Goal: Transaction & Acquisition: Purchase product/service

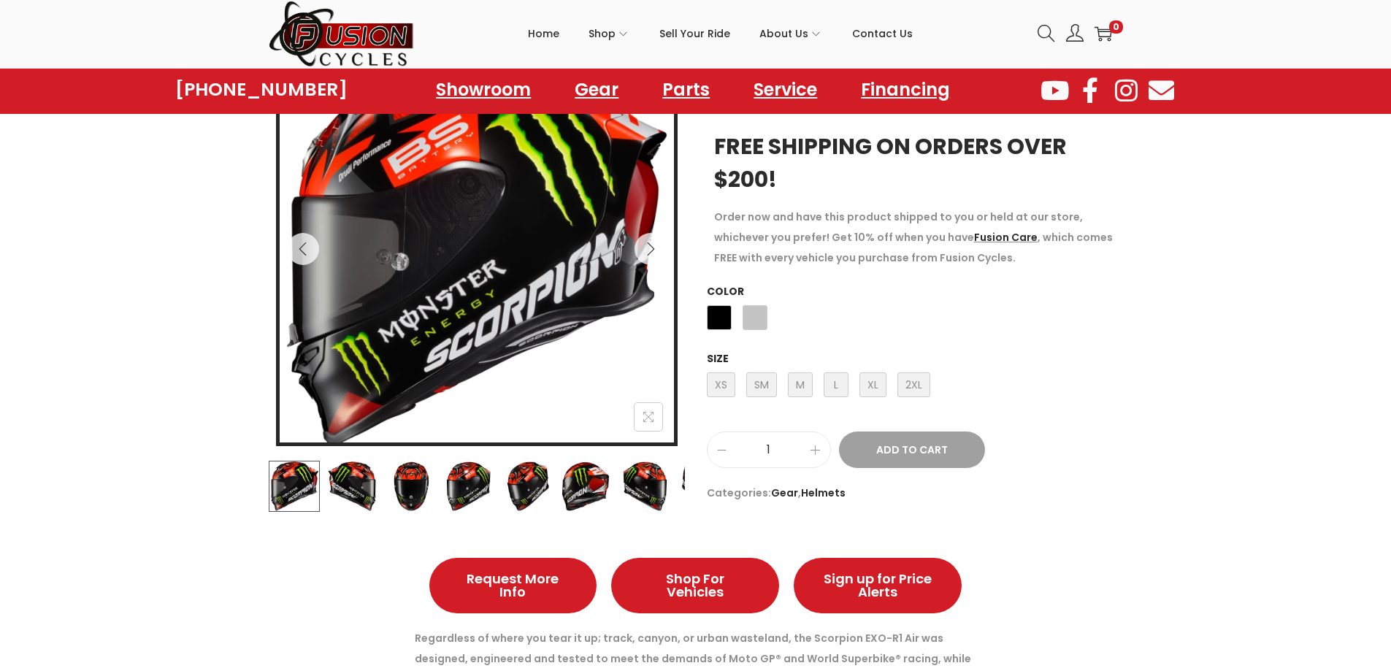
scroll to position [146, 0]
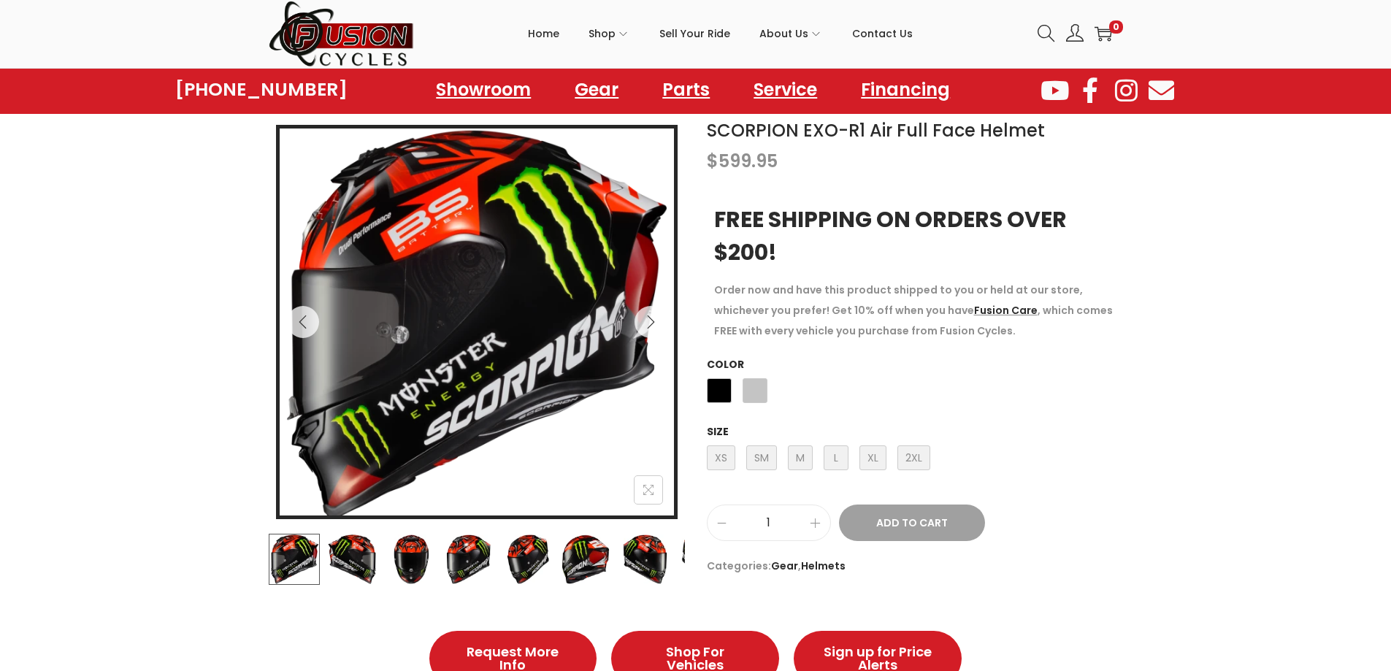
click at [551, 339] on img at bounding box center [477, 326] width 394 height 394
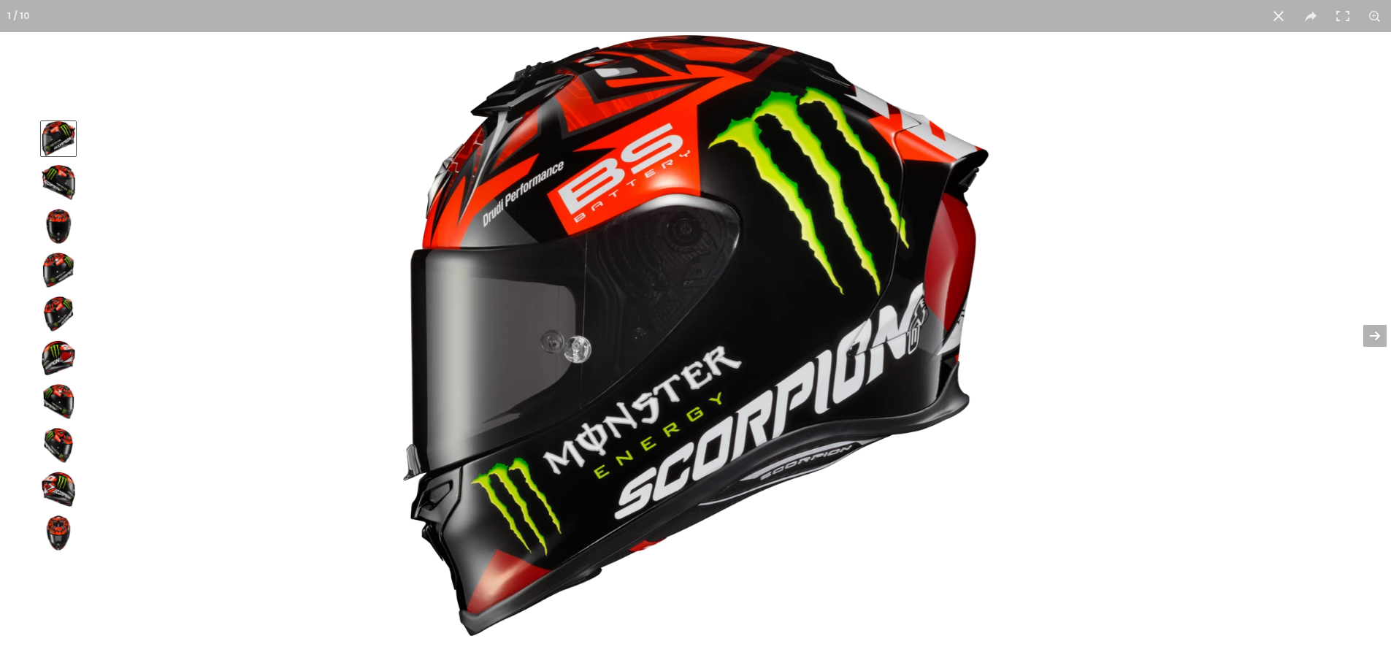
click at [1383, 335] on button at bounding box center [1365, 335] width 51 height 73
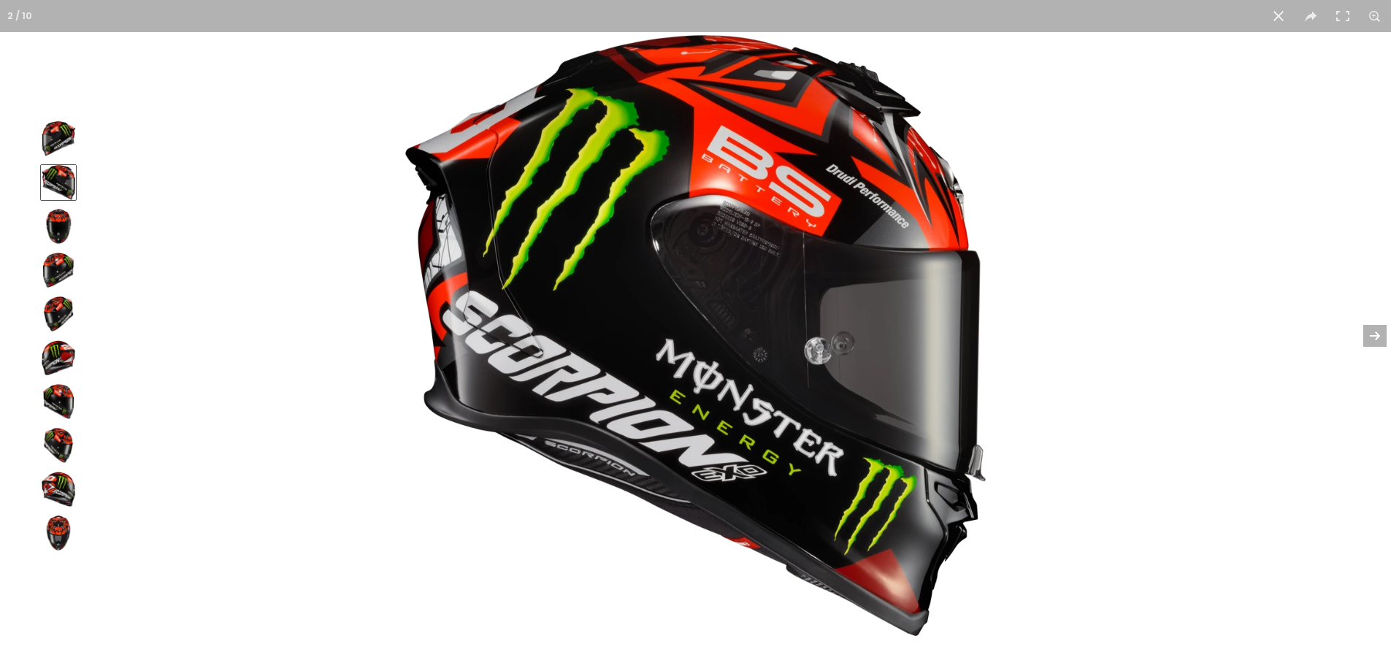
click at [1383, 335] on button at bounding box center [1365, 335] width 51 height 73
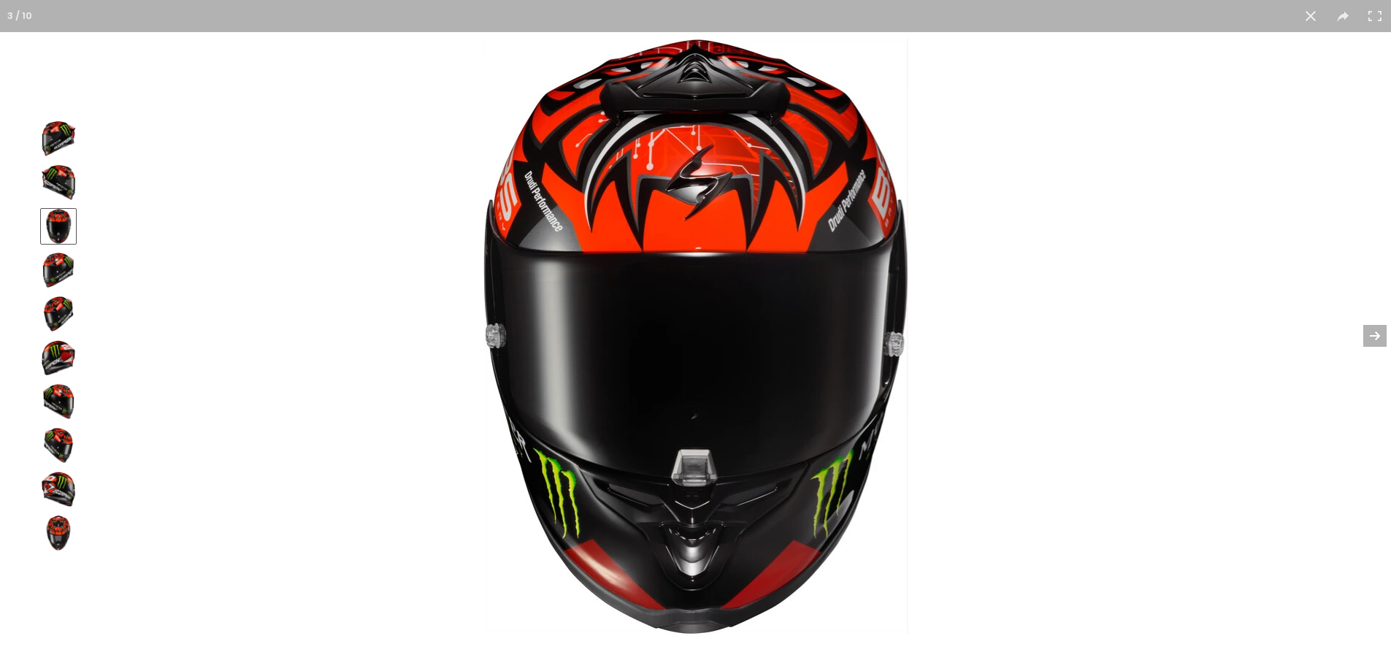
click at [1383, 335] on button at bounding box center [1365, 335] width 51 height 73
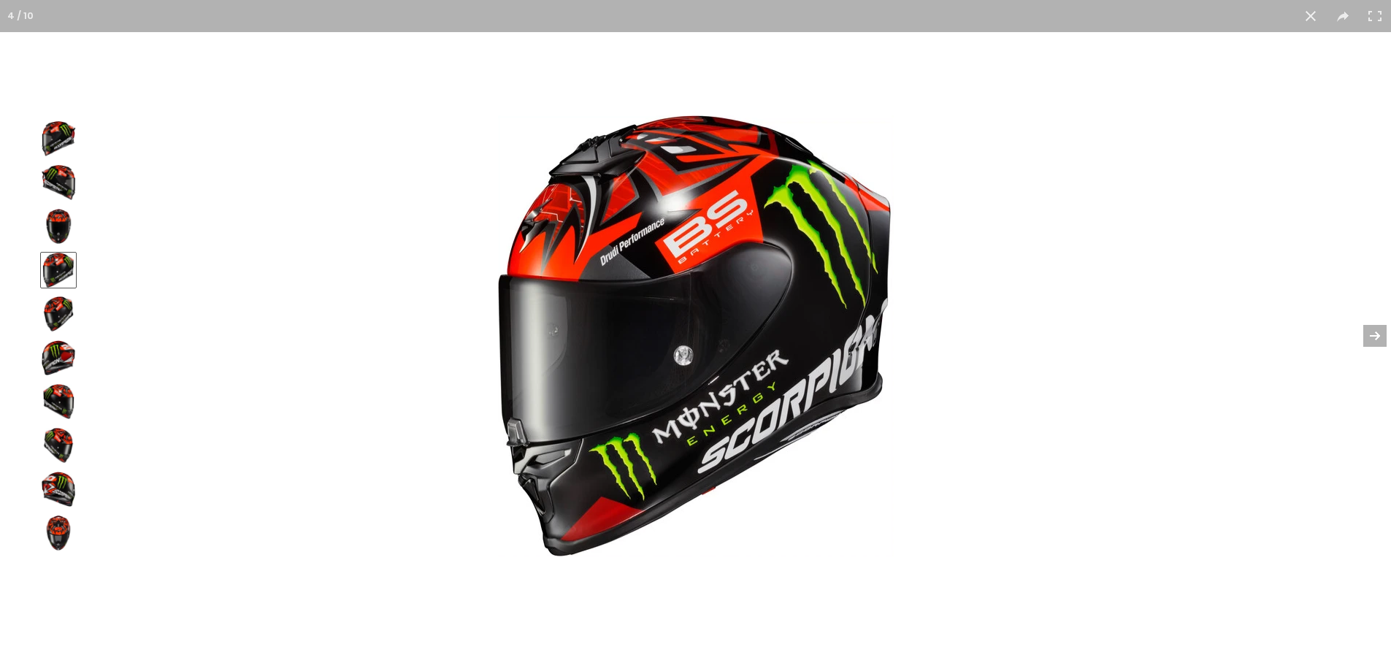
click at [1383, 335] on button at bounding box center [1365, 335] width 51 height 73
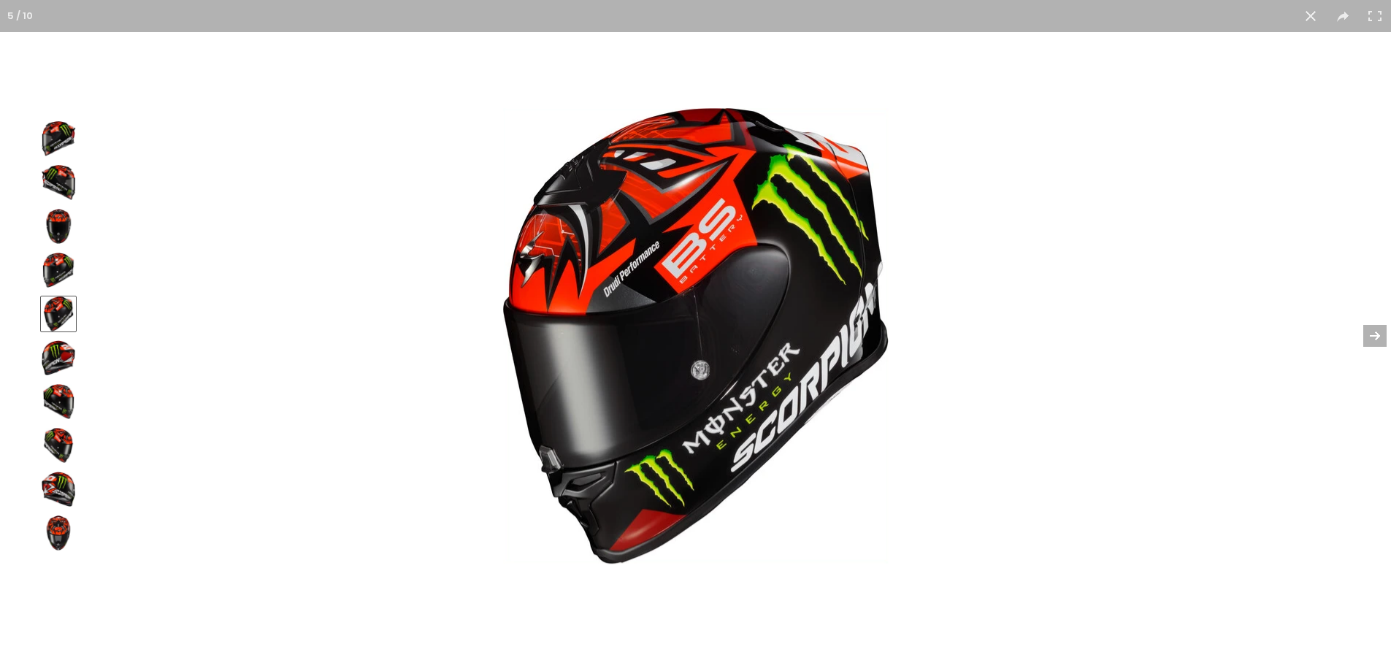
click at [1383, 335] on button at bounding box center [1365, 335] width 51 height 73
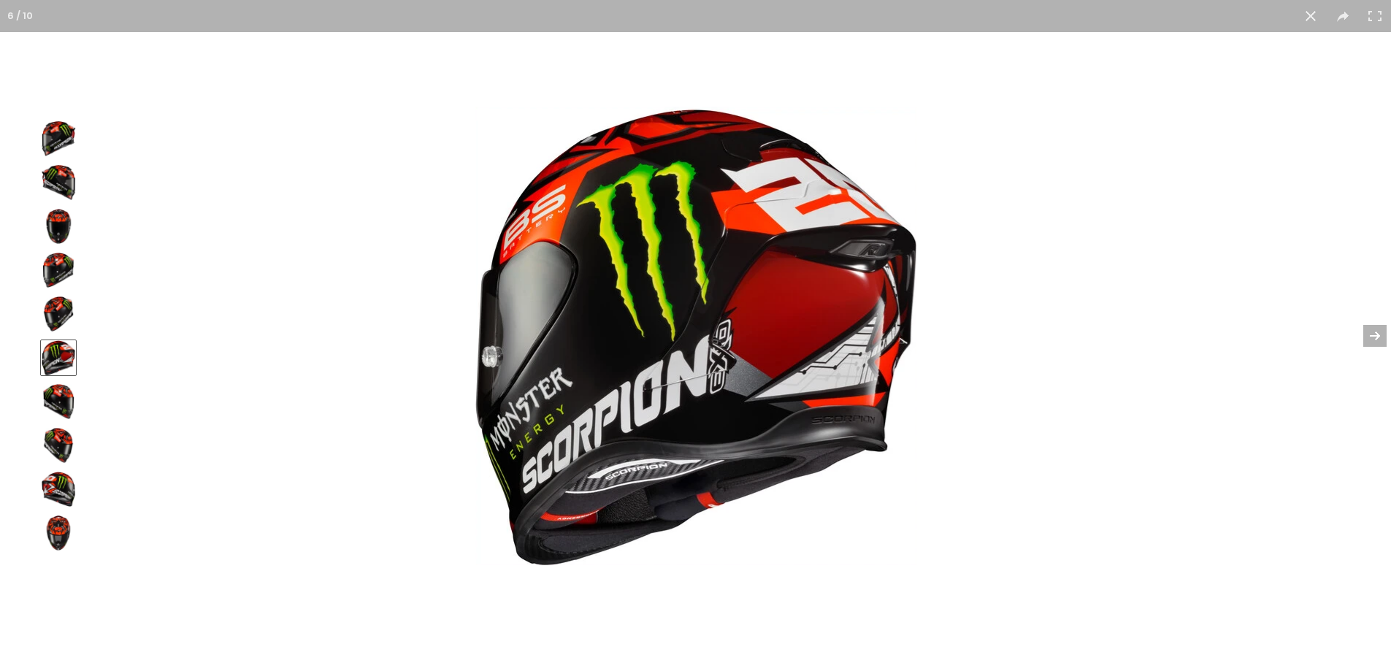
click at [1383, 335] on button at bounding box center [1365, 335] width 51 height 73
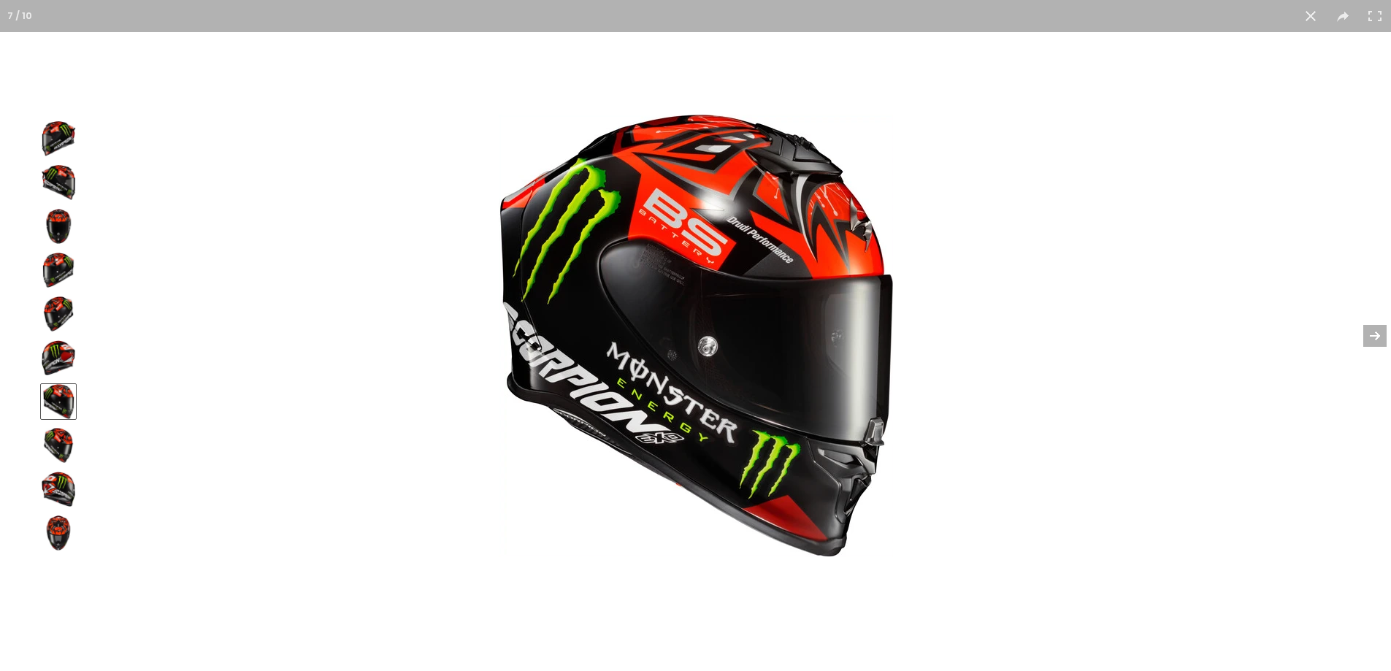
click at [1383, 335] on button at bounding box center [1365, 335] width 51 height 73
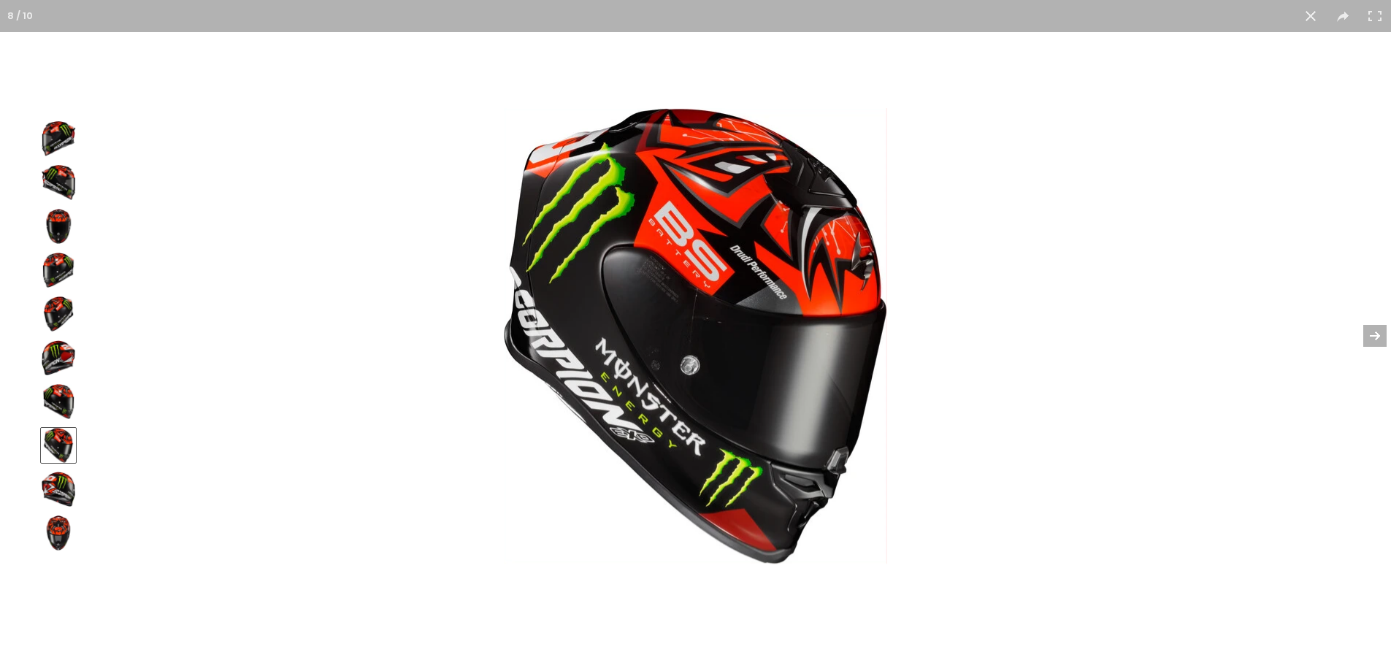
click at [1383, 335] on button at bounding box center [1365, 335] width 51 height 73
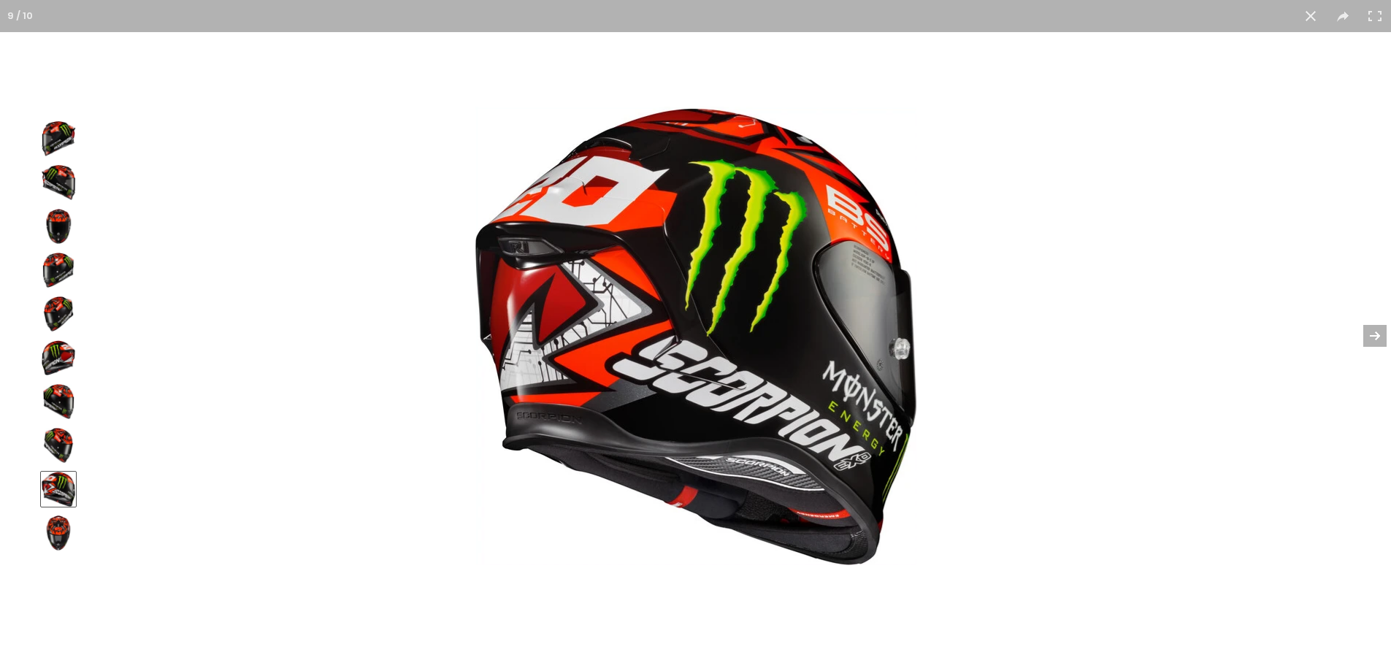
click at [1383, 335] on button at bounding box center [1365, 335] width 51 height 73
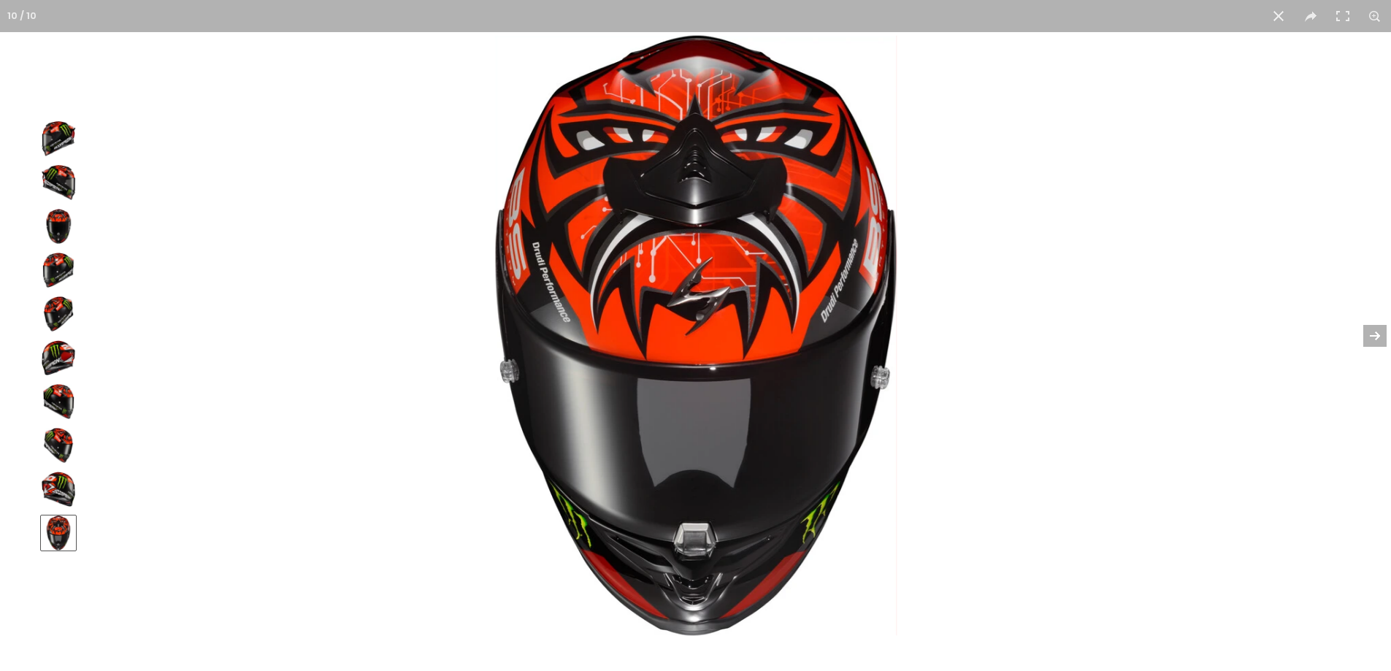
click at [1383, 335] on button at bounding box center [1365, 335] width 51 height 73
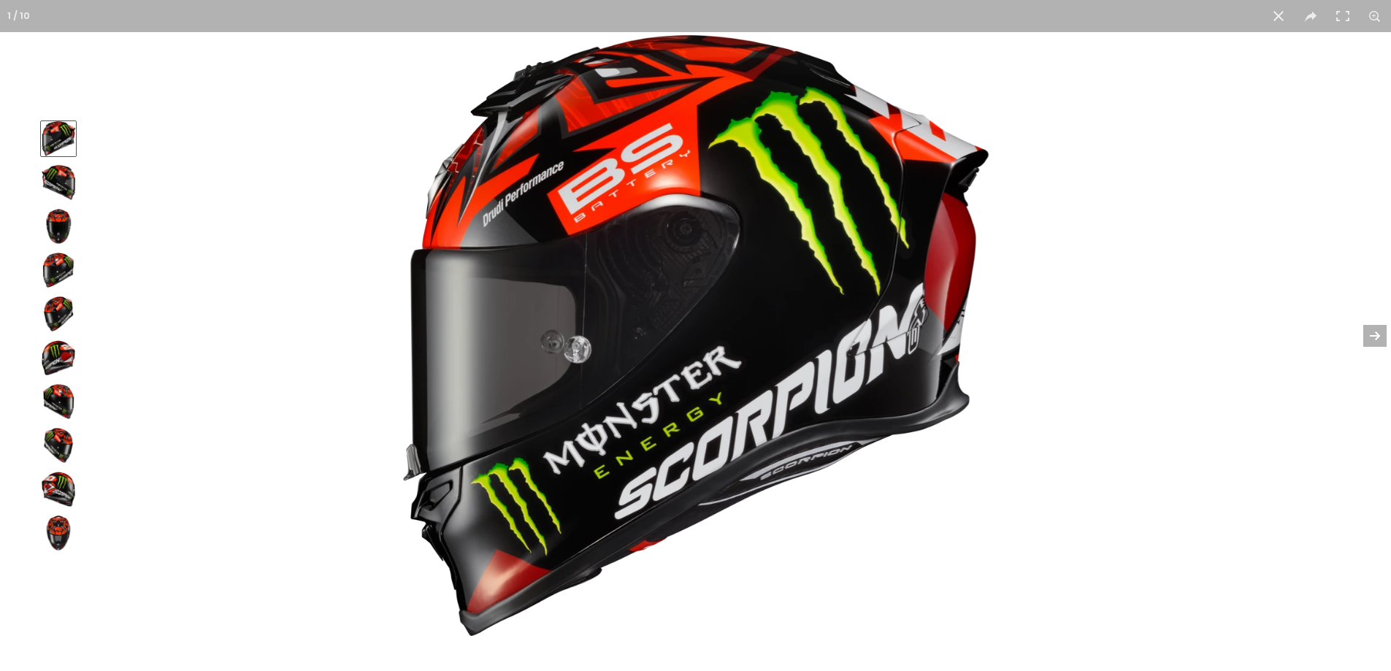
click at [1379, 335] on button at bounding box center [1365, 335] width 51 height 73
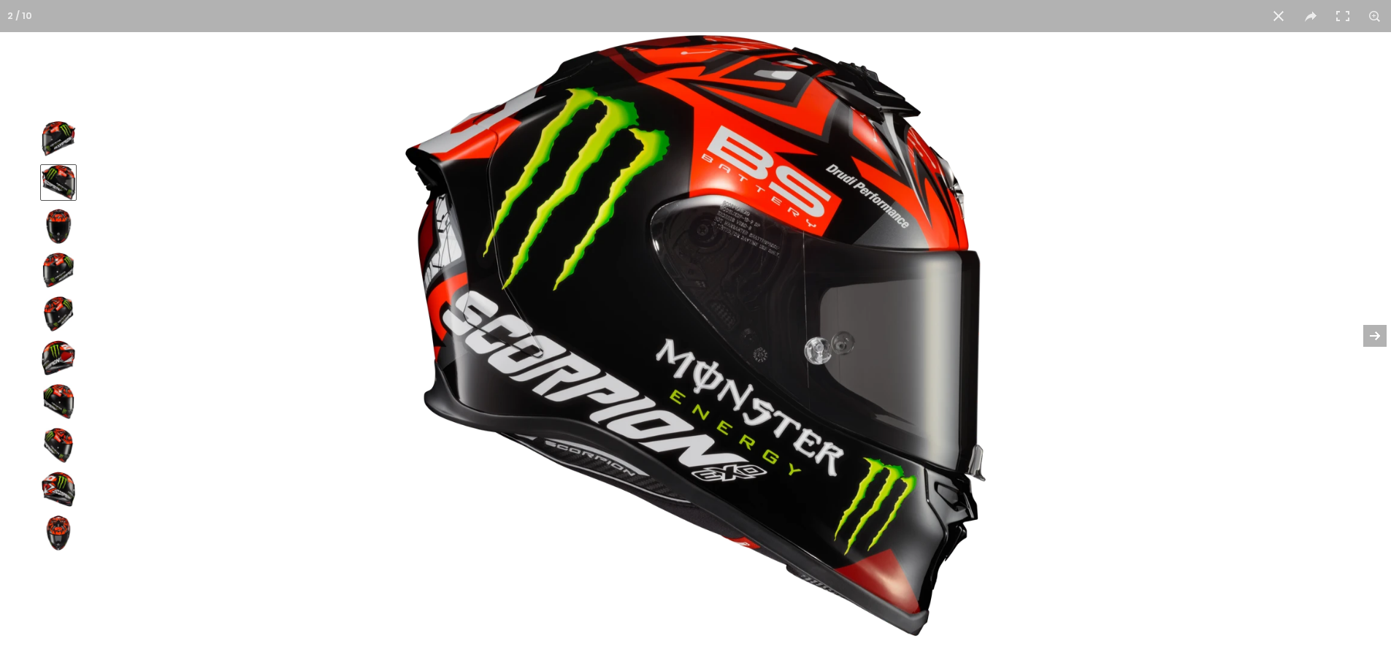
click at [1376, 336] on button at bounding box center [1365, 335] width 51 height 73
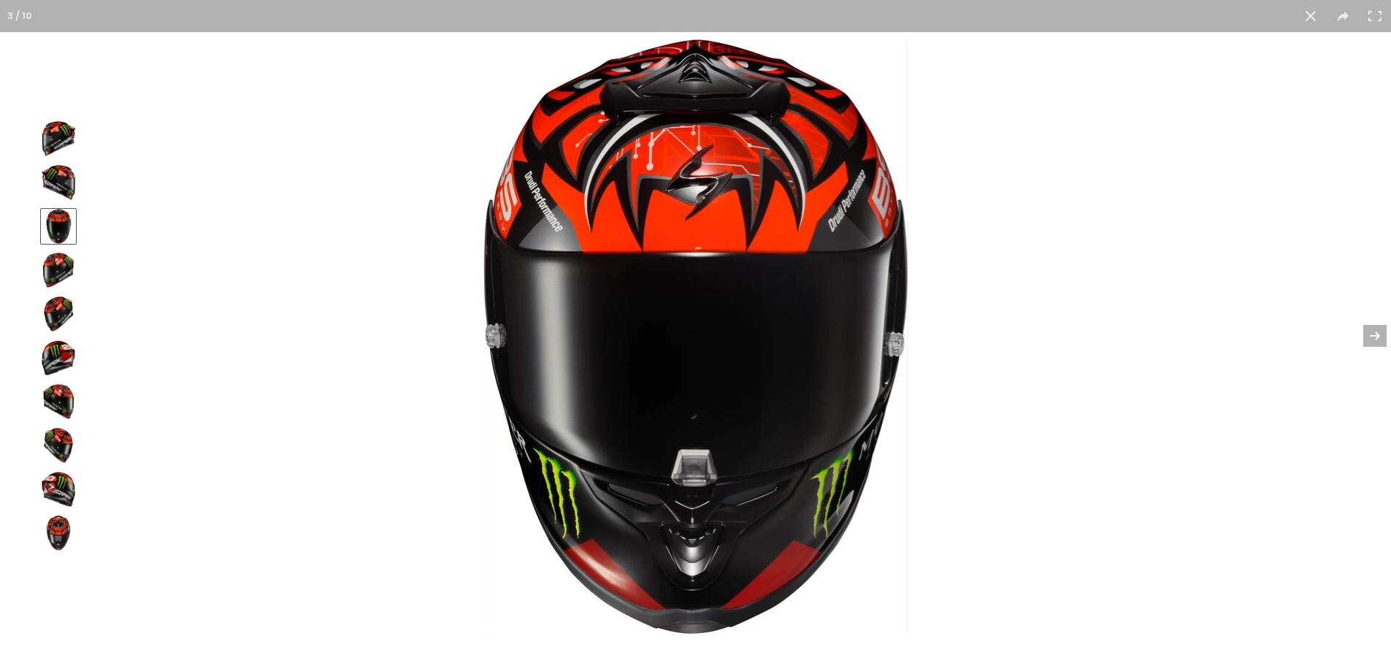
click at [1376, 336] on button at bounding box center [1365, 335] width 51 height 73
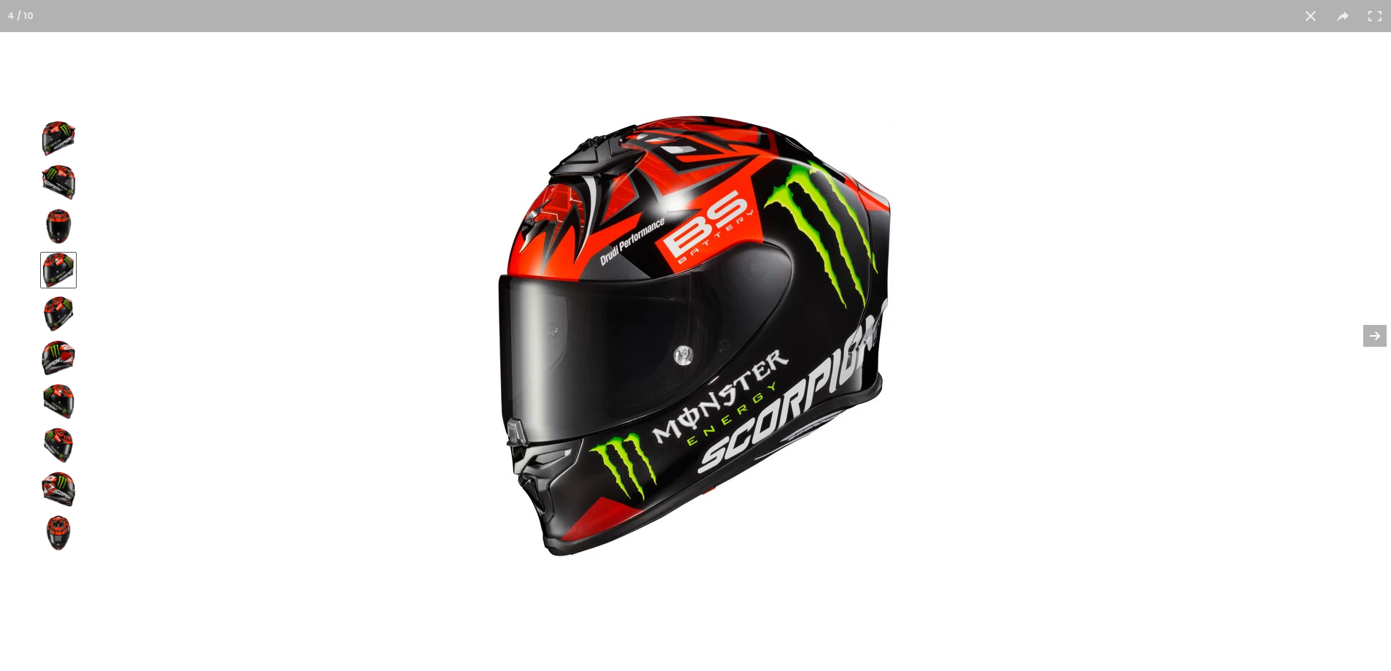
click at [1376, 336] on button at bounding box center [1365, 335] width 51 height 73
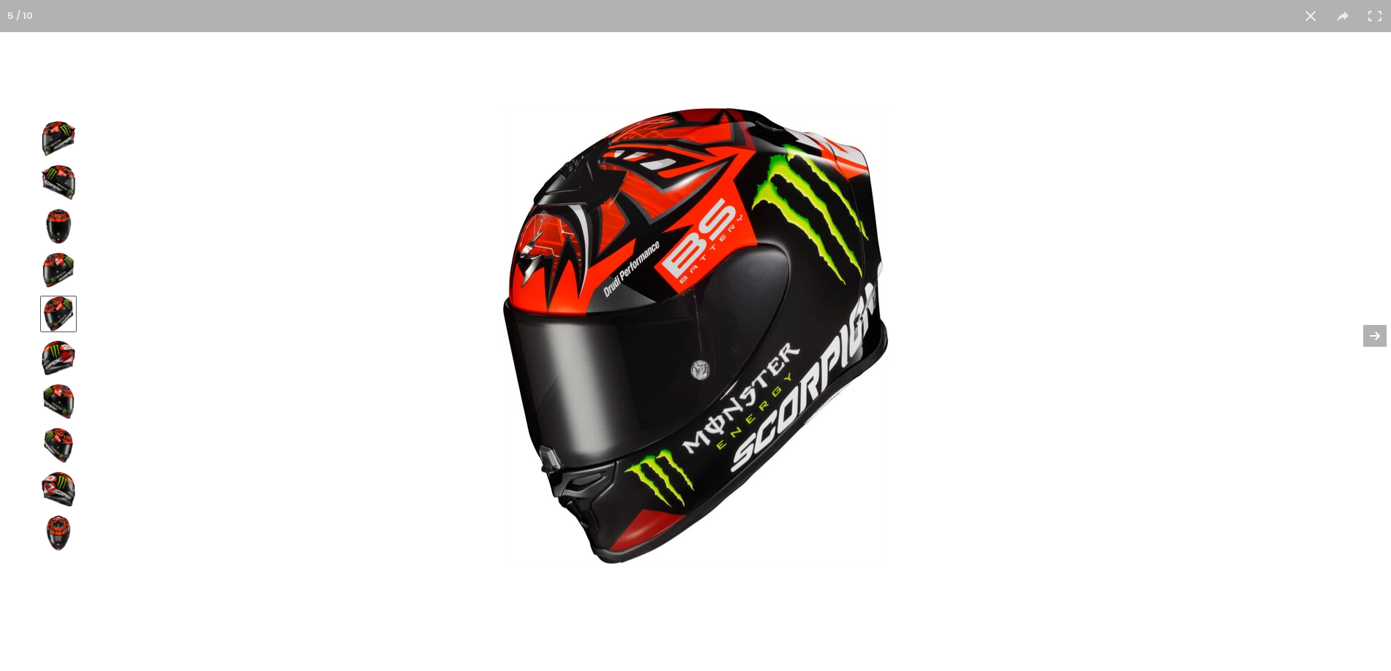
click at [1376, 336] on button at bounding box center [1365, 335] width 51 height 73
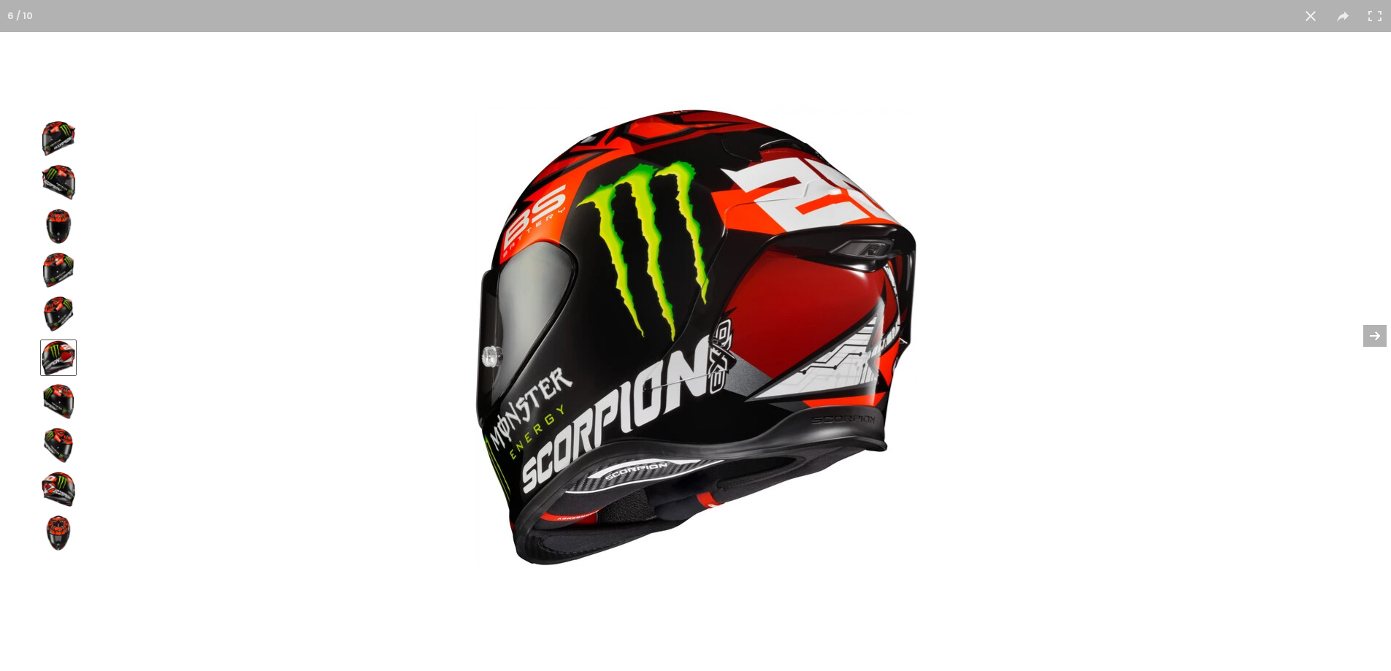
click at [1376, 336] on button at bounding box center [1365, 335] width 51 height 73
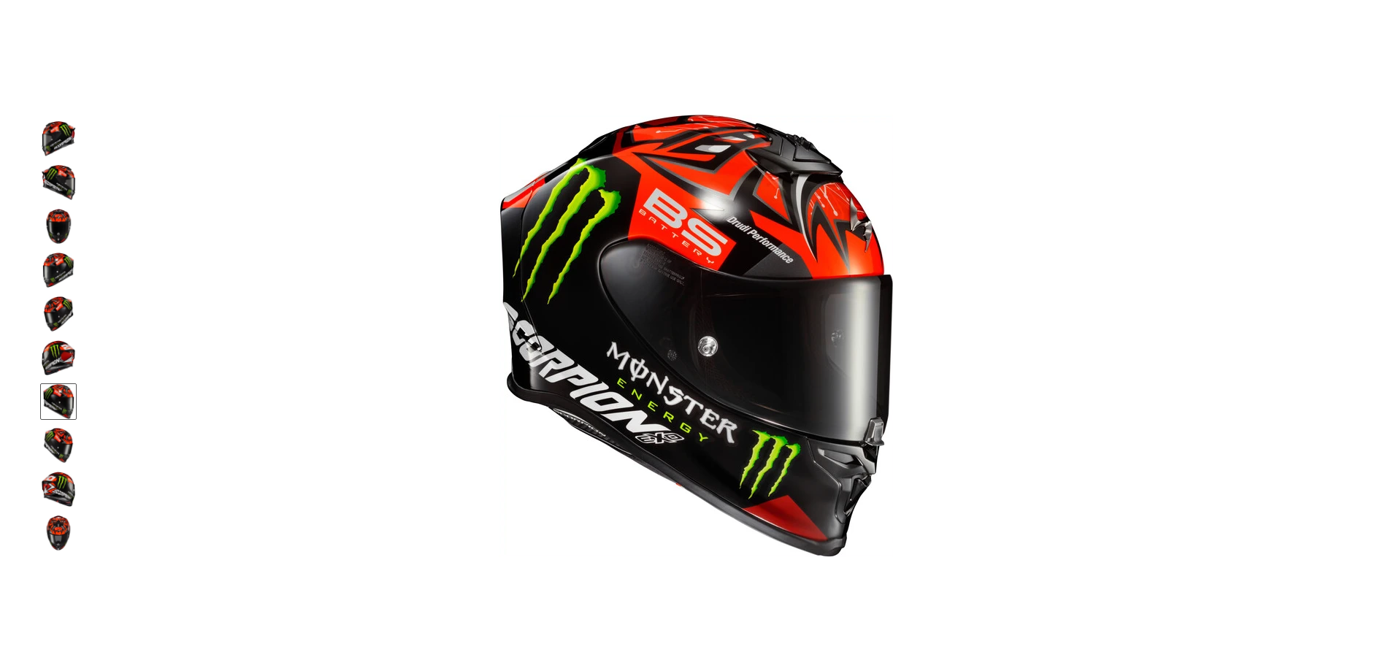
click at [1376, 336] on button at bounding box center [1365, 335] width 51 height 73
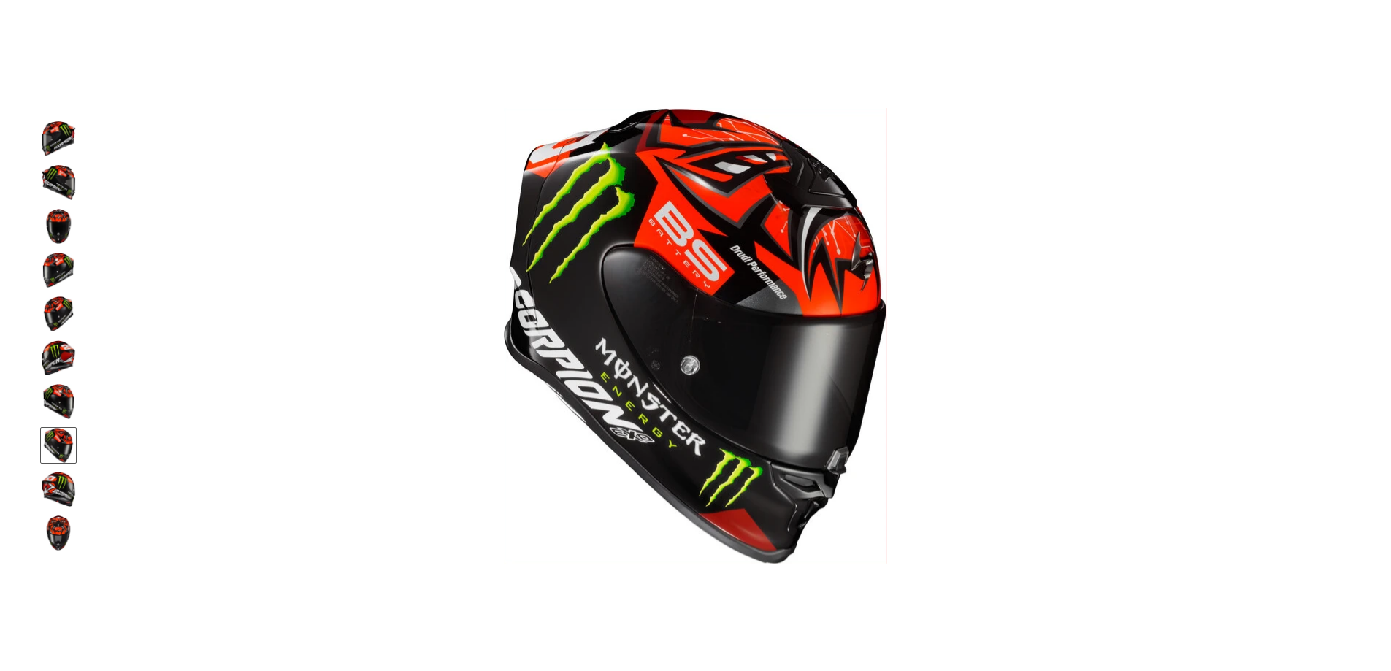
click at [1376, 336] on button at bounding box center [1365, 335] width 51 height 73
